Goal: Task Accomplishment & Management: Use online tool/utility

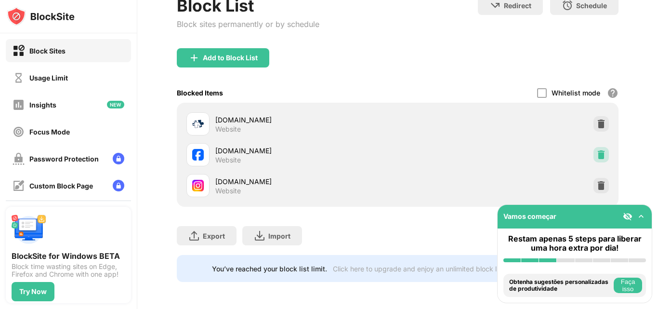
click at [597, 150] on img at bounding box center [602, 155] width 10 height 10
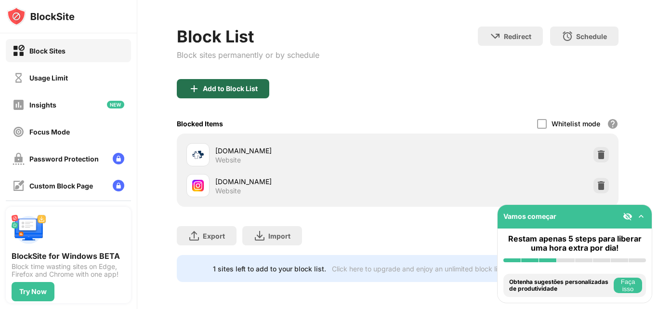
click at [207, 85] on div "Add to Block List" at bounding box center [230, 89] width 55 height 8
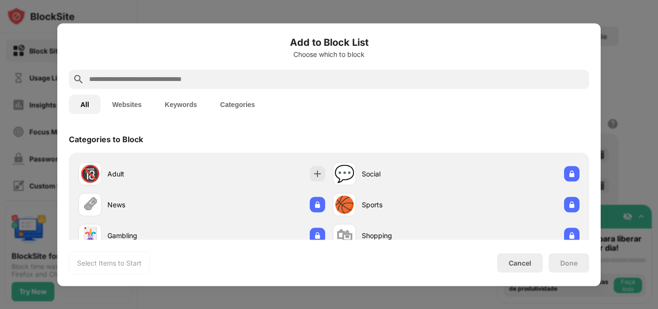
click at [240, 85] on div at bounding box center [329, 78] width 520 height 19
click at [203, 80] on input "text" at bounding box center [336, 79] width 497 height 12
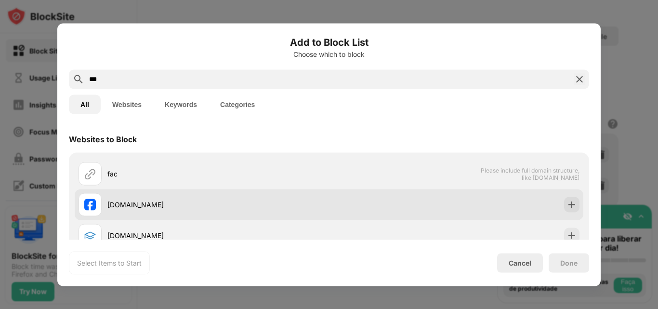
type input "***"
click at [186, 200] on div "[DOMAIN_NAME]" at bounding box center [218, 204] width 222 height 10
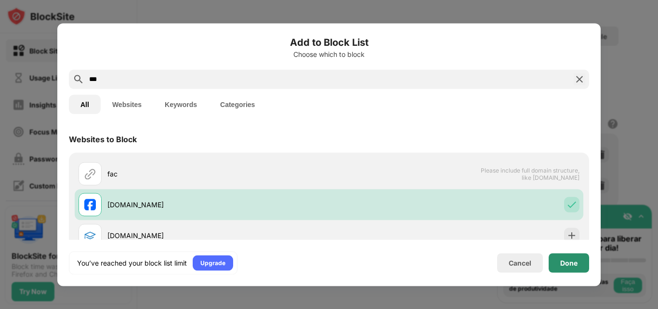
click at [578, 266] on div "Done" at bounding box center [569, 262] width 40 height 19
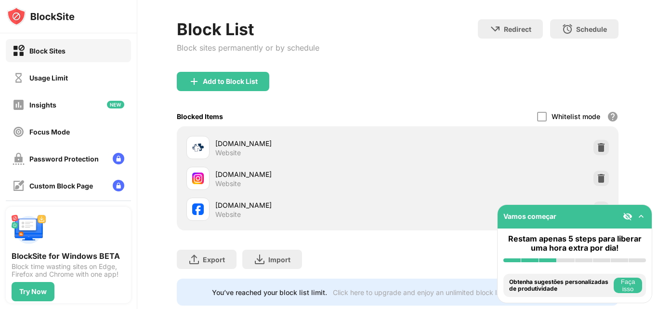
scroll to position [72, 0]
